Goal: Navigation & Orientation: Find specific page/section

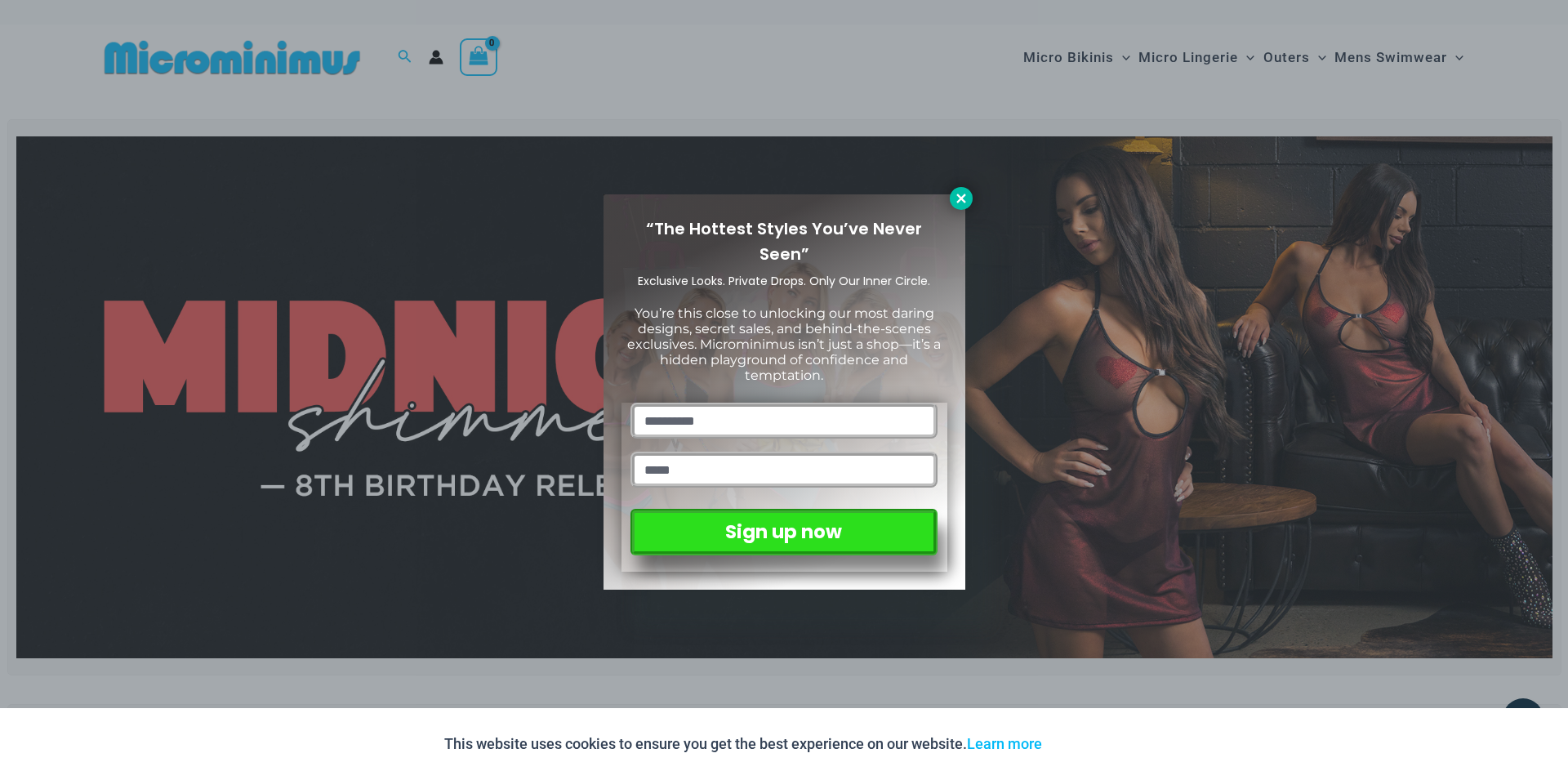
click at [955, 198] on icon at bounding box center [960, 198] width 14 height 14
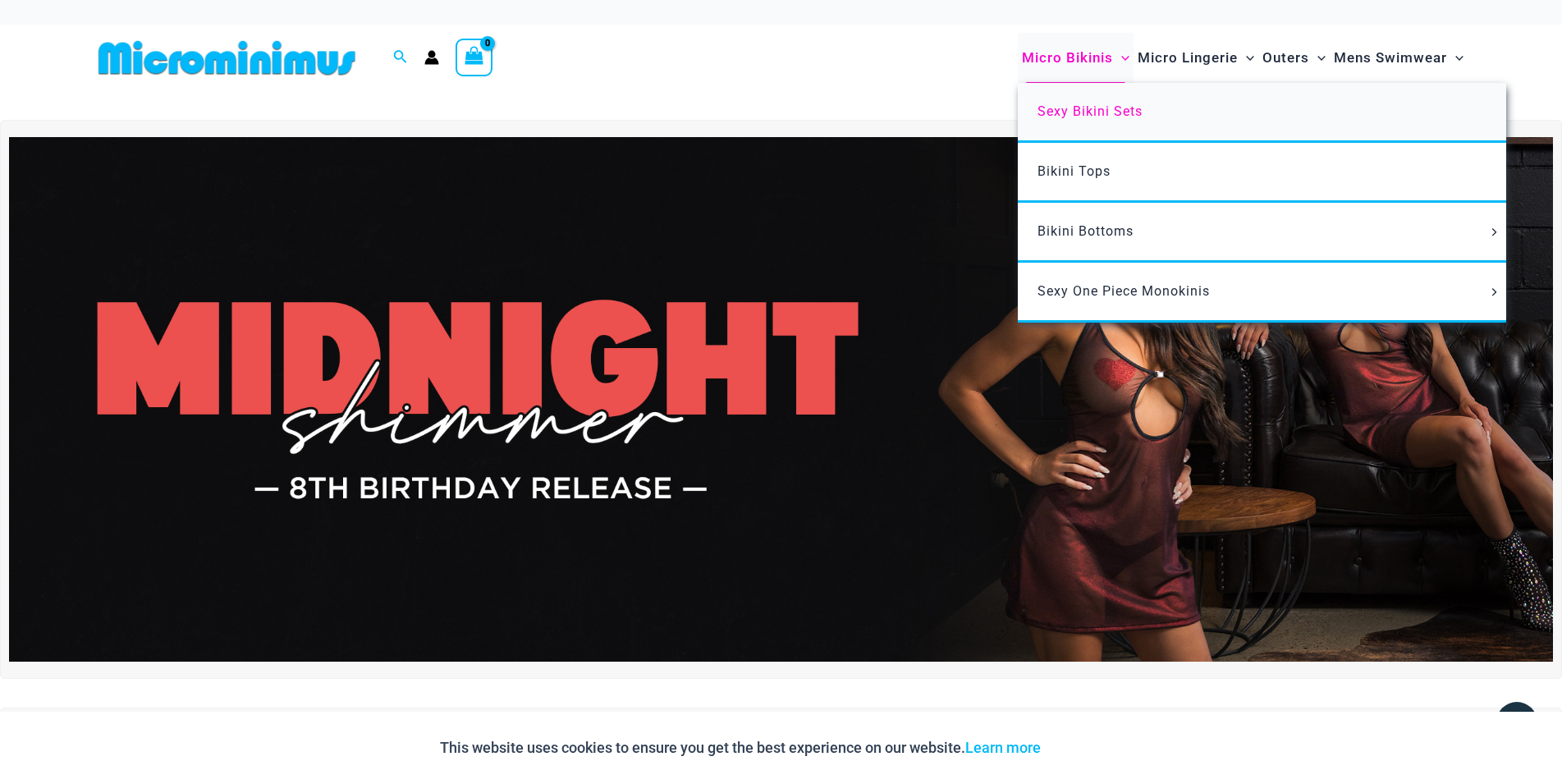
click at [1100, 103] on link "Sexy Bikini Sets" at bounding box center [1262, 113] width 488 height 60
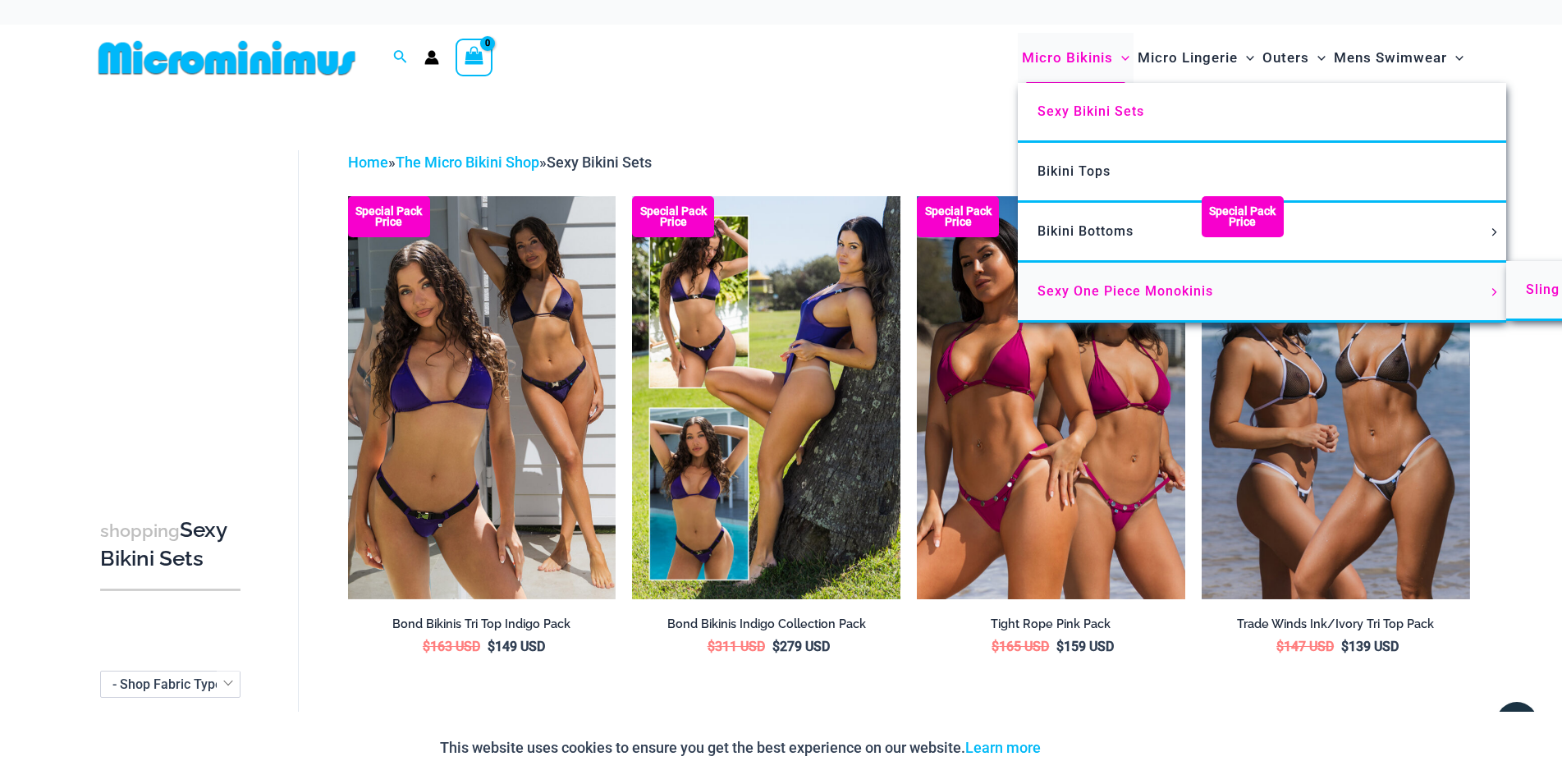
click at [1532, 293] on span "Sling Bikinis" at bounding box center [1567, 290] width 82 height 15
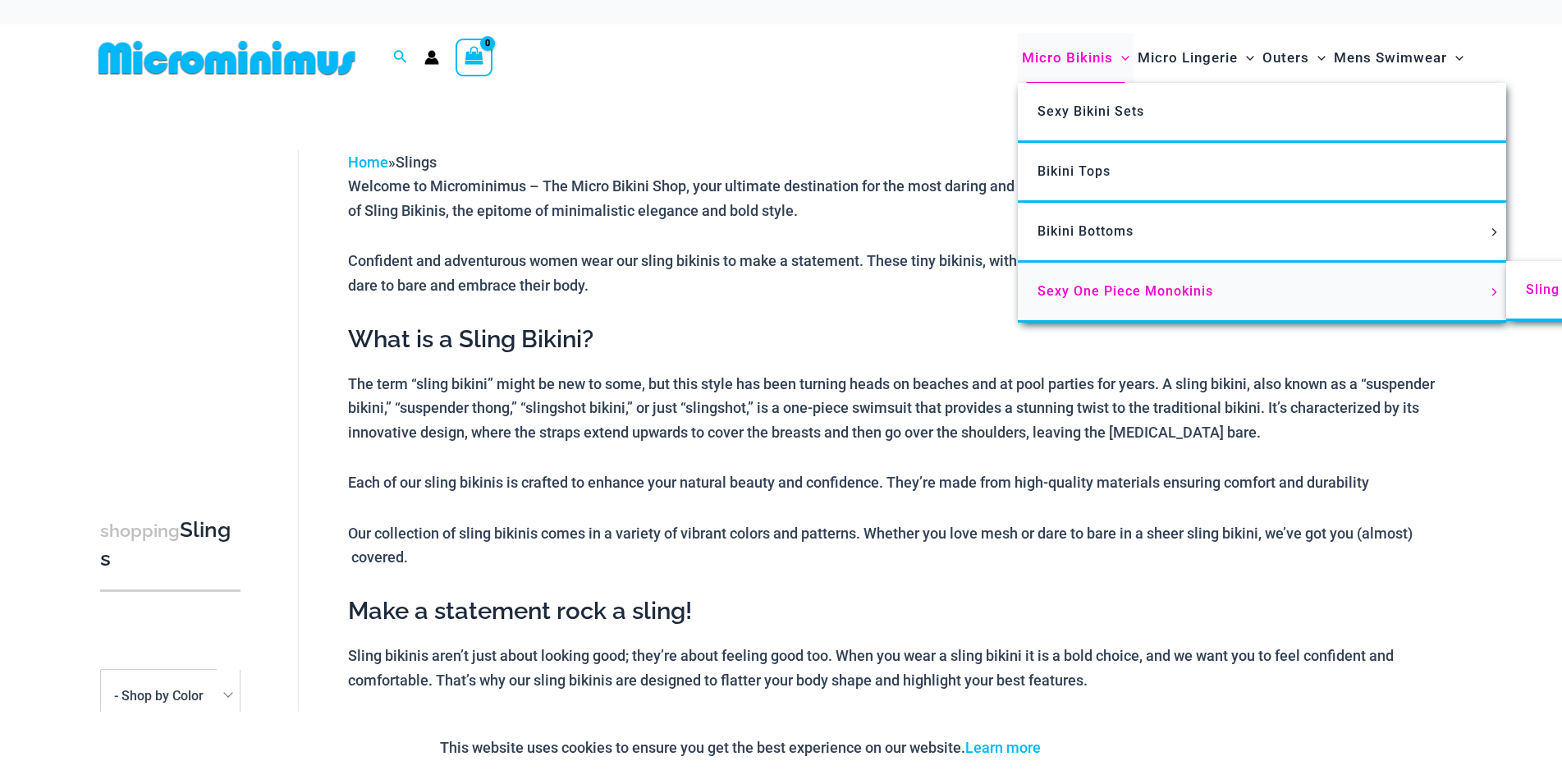
click at [1119, 288] on span "Sexy One Piece Monokinis" at bounding box center [1125, 291] width 176 height 15
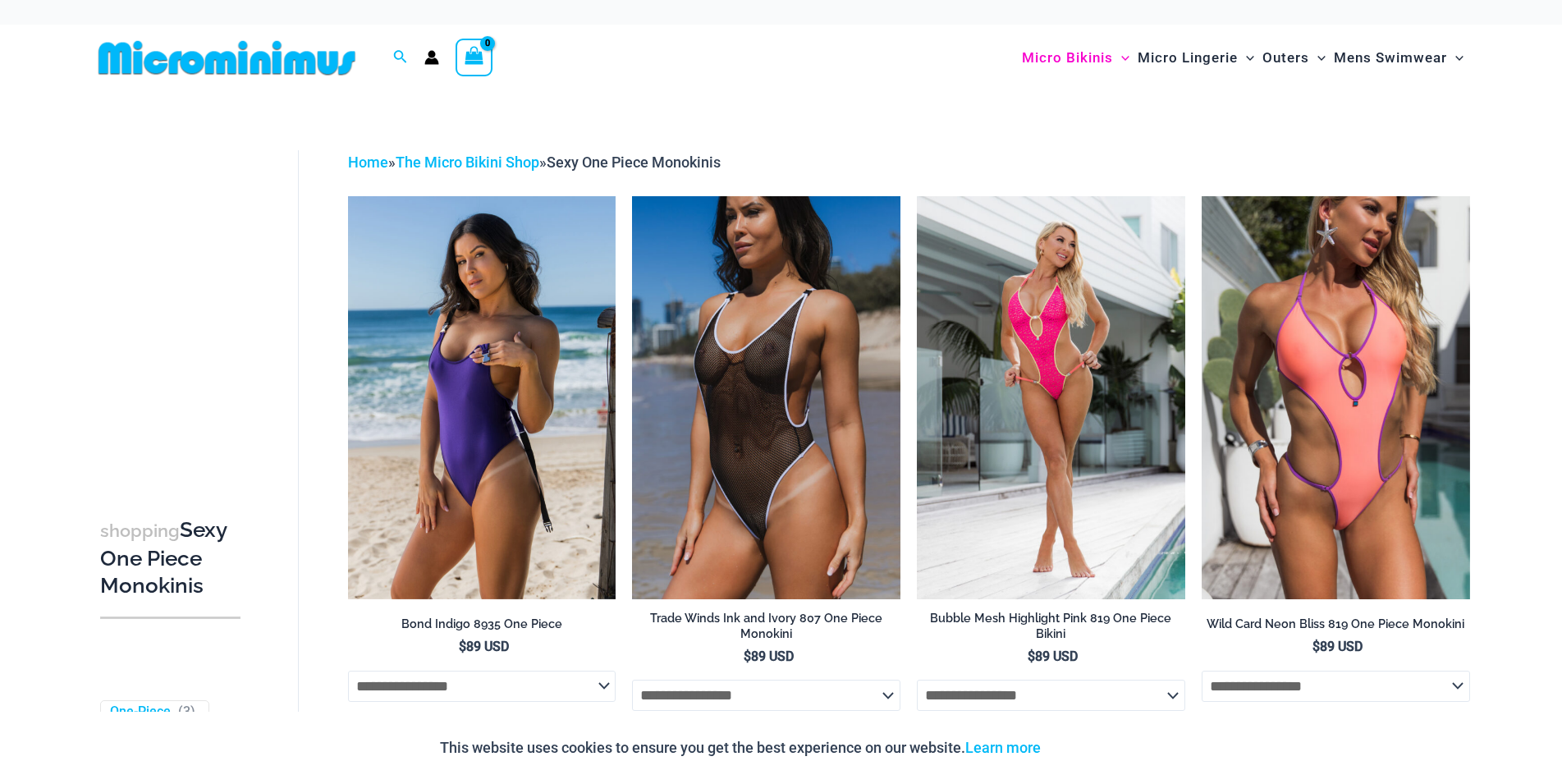
click at [316, 53] on img at bounding box center [227, 58] width 270 height 37
